Goal: Information Seeking & Learning: Learn about a topic

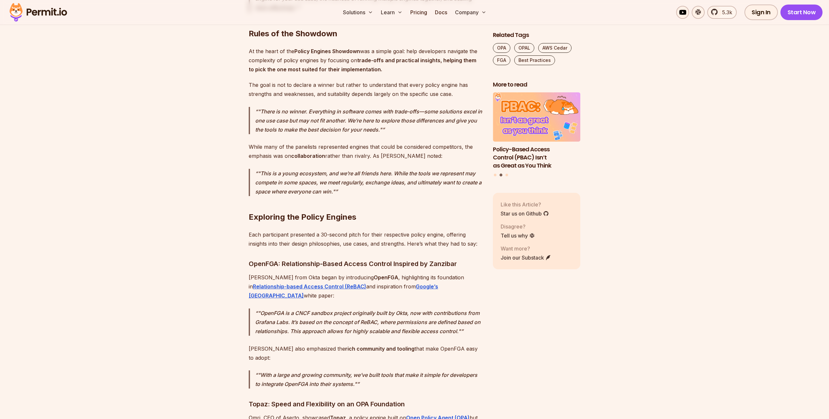
scroll to position [855, 0]
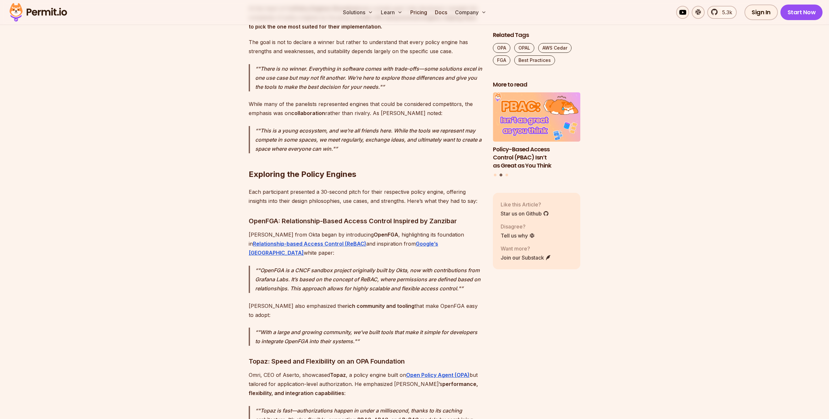
click at [323, 188] on p "Each participant presented a 30-second pitch for their respective policy engine…" at bounding box center [366, 196] width 234 height 18
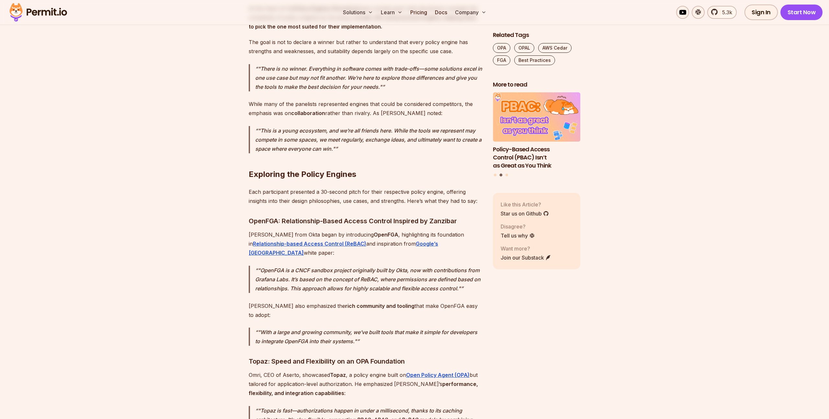
click at [323, 188] on p "Each participant presented a 30-second pitch for their respective policy engine…" at bounding box center [366, 196] width 234 height 18
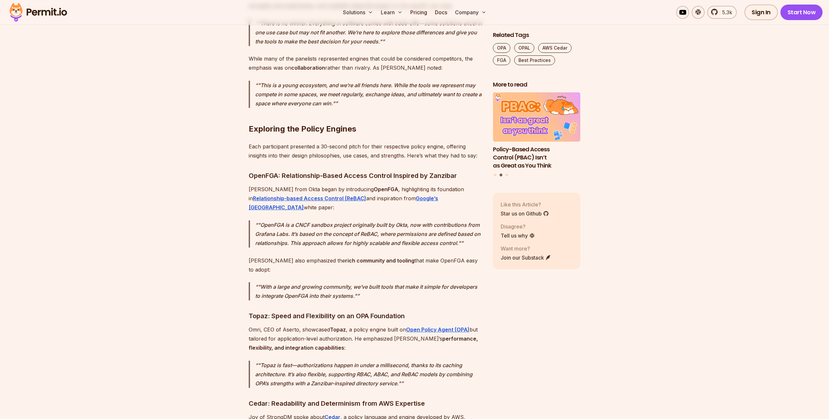
scroll to position [983, 0]
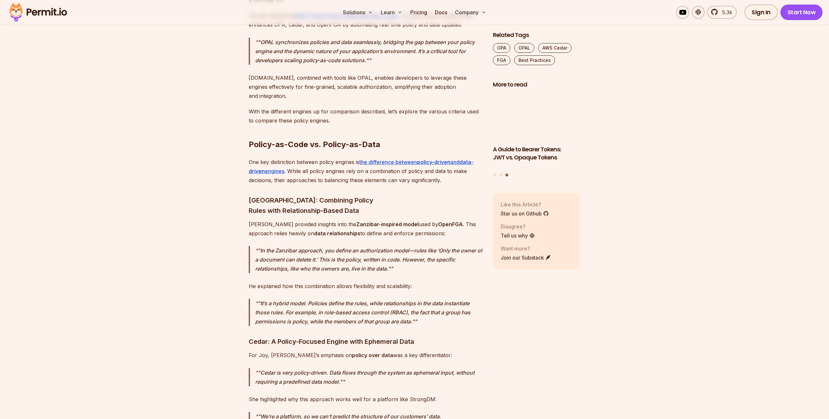
scroll to position [1666, 0]
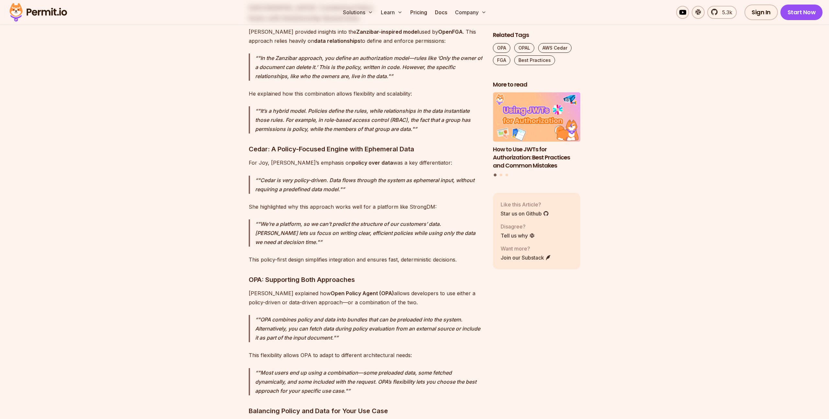
scroll to position [1837, 0]
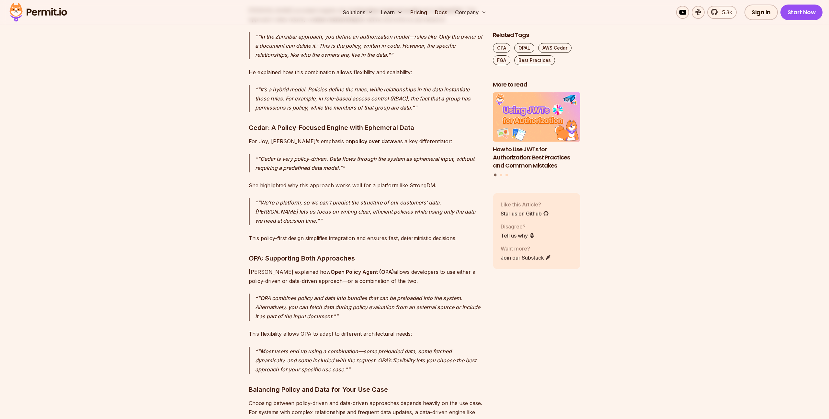
click at [409, 293] on p ""OPA combines policy and data into bundles that can be preloaded into the syste…" at bounding box center [368, 306] width 227 height 27
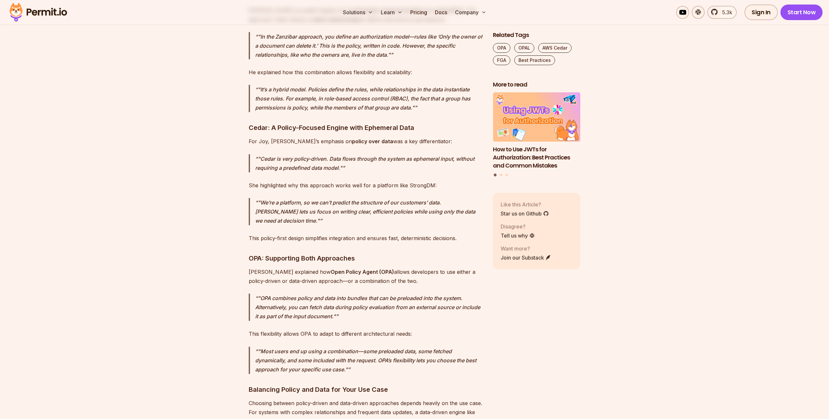
click at [409, 293] on p ""OPA combines policy and data into bundles that can be preloaded into the syste…" at bounding box center [368, 306] width 227 height 27
click at [406, 267] on p "[PERSON_NAME] explained how Open Policy Agent (OPA) allows developers to use ei…" at bounding box center [366, 276] width 234 height 18
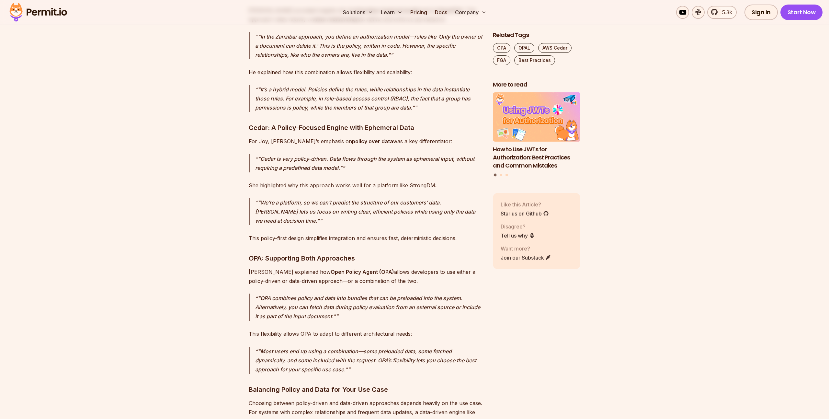
click at [406, 267] on p "[PERSON_NAME] explained how Open Policy Agent (OPA) allows developers to use ei…" at bounding box center [366, 276] width 234 height 18
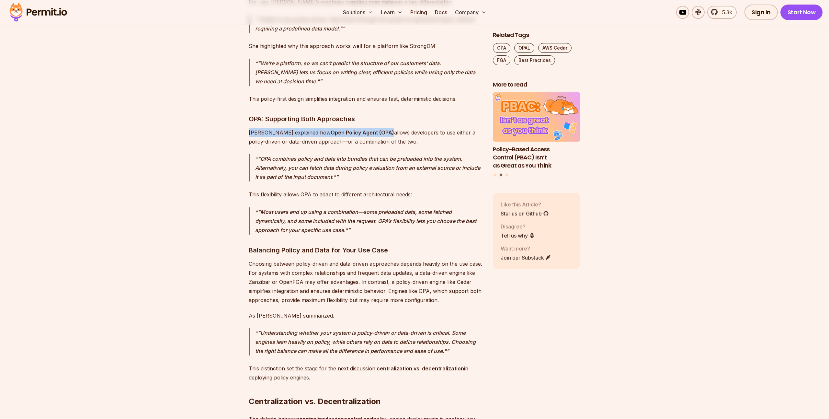
scroll to position [1923, 0]
